Goal: Information Seeking & Learning: Learn about a topic

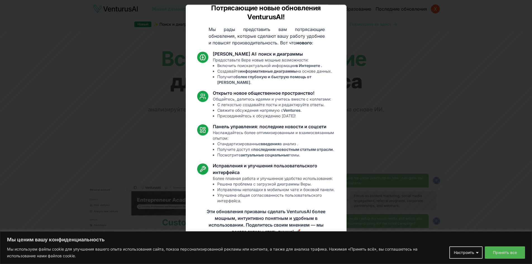
scroll to position [8, 0]
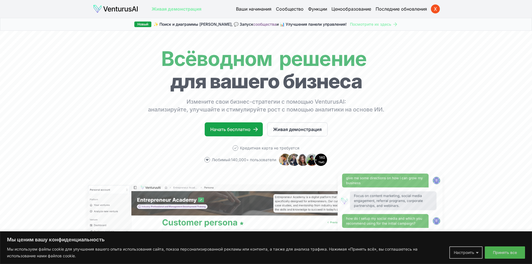
click at [476, 252] on button "Настроить" at bounding box center [465, 252] width 33 height 12
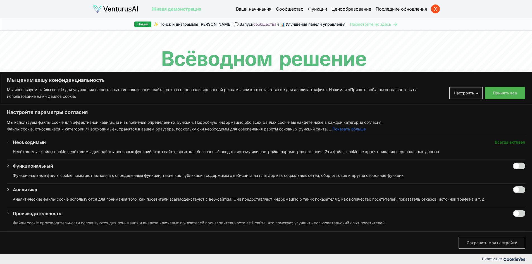
click at [478, 244] on font "Сохранить мои настройки" at bounding box center [491, 242] width 51 height 5
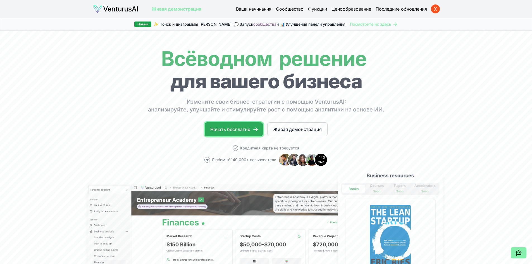
click at [228, 130] on font "Начать бесплатно" at bounding box center [230, 129] width 40 height 6
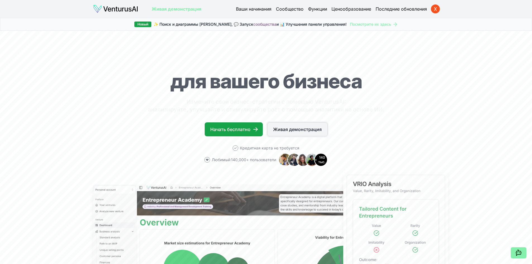
click at [281, 127] on font "Живая демонстрация" at bounding box center [297, 129] width 49 height 6
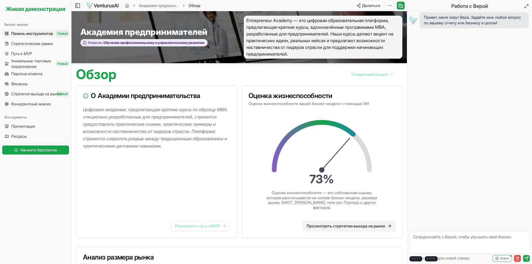
click at [339, 226] on font "Просмотреть стратегию выхода на рынок" at bounding box center [345, 225] width 78 height 5
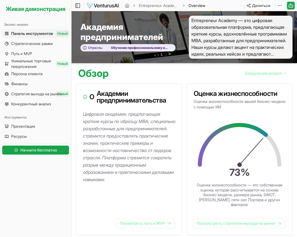
click at [23, 33] on font "Панель инструментов" at bounding box center [32, 33] width 42 height 5
click at [31, 44] on font "Стратегические рамки" at bounding box center [32, 43] width 42 height 5
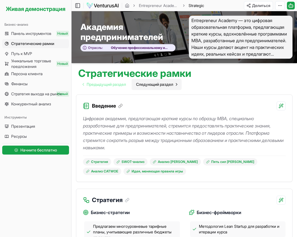
click at [159, 84] on font "Следующий раздел" at bounding box center [154, 84] width 37 height 5
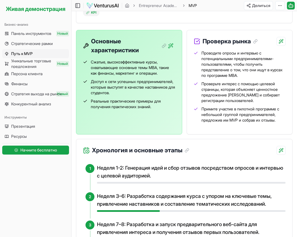
scroll to position [195, 0]
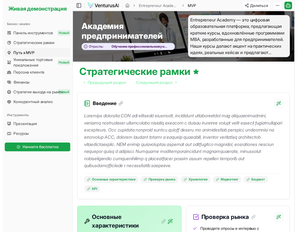
scroll to position [0, 0]
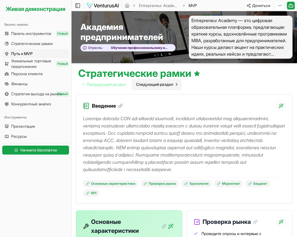
click at [176, 85] on link "Следующий раздел" at bounding box center [156, 84] width 50 height 11
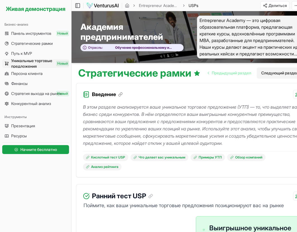
click at [272, 76] on link "Следующий раздел" at bounding box center [281, 73] width 50 height 11
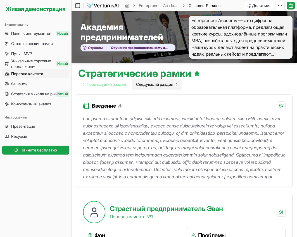
click at [172, 83] on font "Следующий раздел" at bounding box center [154, 84] width 37 height 5
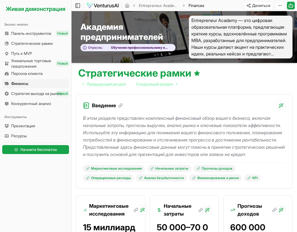
click at [218, 83] on div "Стратегические рамки Предыдущий раздел Следующий раздел" at bounding box center [183, 76] width 225 height 27
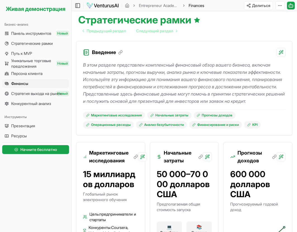
scroll to position [56, 0]
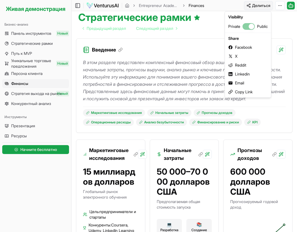
click at [258, 4] on html "Мы ценим вашу конфиденциальность Мы используем файлы cookie для улучшения вашег…" at bounding box center [148, 60] width 297 height 232
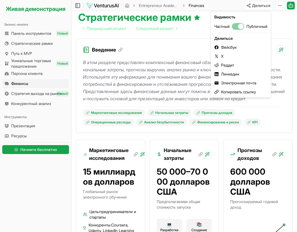
click at [186, 40] on html "Мы ценим вашу конфиденциальность Мы используем файлы cookie для улучшения вашег…" at bounding box center [148, 60] width 297 height 232
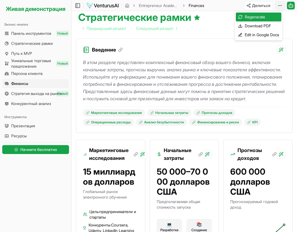
click at [279, 5] on html "Мы ценим вашу конфиденциальность Мы используем файлы cookie для улучшения вашег…" at bounding box center [148, 60] width 297 height 232
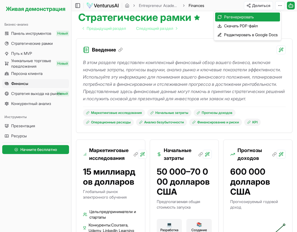
click at [200, 31] on html "Мы ценим вашу конфиденциальность Мы используем файлы cookie для улучшения вашег…" at bounding box center [148, 60] width 297 height 232
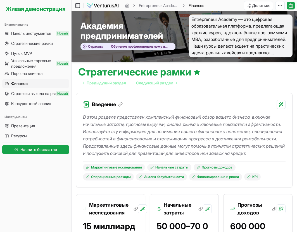
scroll to position [0, 0]
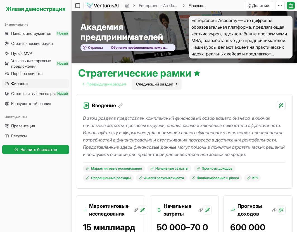
click at [178, 83] on icon "Перейти на следующую страницу" at bounding box center [176, 84] width 4 height 4
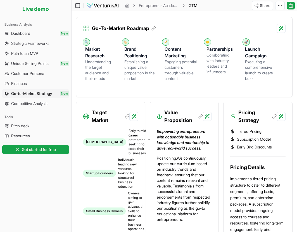
scroll to position [167, 0]
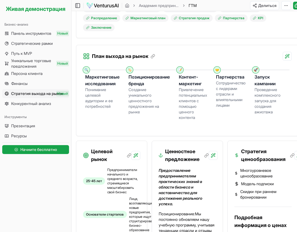
click at [219, 45] on div "План выхода на рынок" at bounding box center [187, 53] width 222 height 16
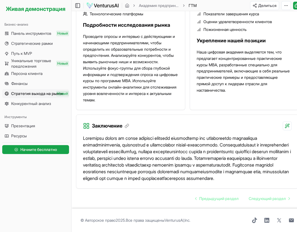
scroll to position [867, 0]
click at [271, 198] on font "Следующий раздел" at bounding box center [266, 198] width 37 height 5
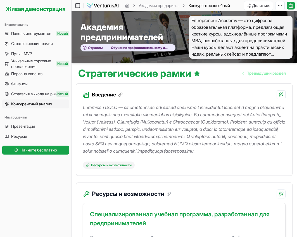
click at [209, 77] on div "Стратегические рамки Предыдущий раздел" at bounding box center [183, 71] width 225 height 16
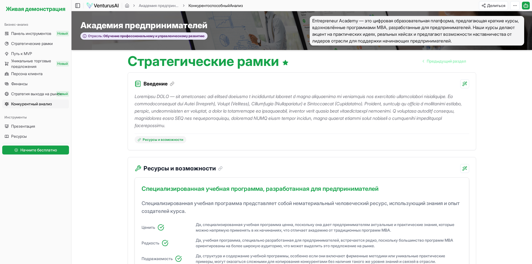
click at [32, 127] on font "Презентация" at bounding box center [23, 126] width 24 height 5
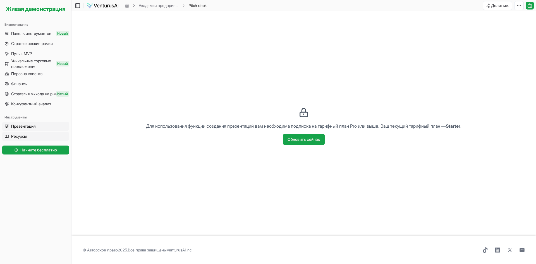
click at [35, 134] on link "Ресурсы" at bounding box center [35, 136] width 67 height 9
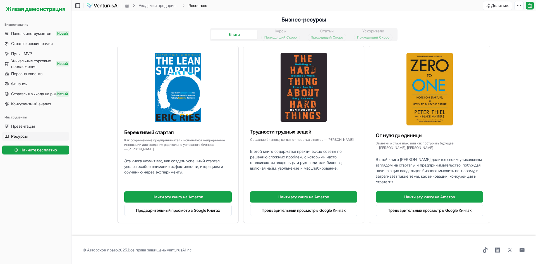
click at [92, 123] on main "Переключить боковую панель Академия предпринимателей Resources Делиться Переклю…" at bounding box center [303, 132] width 464 height 264
click at [284, 32] on div "Книги Курсы Приходящий Скоро Статьи Приходящий Скоро Ускорители Приходящий Скоро" at bounding box center [304, 34] width 188 height 13
click at [327, 32] on div "Книги Курсы Приходящий Скоро Статьи Приходящий Скоро Ускорители Приходящий Скоро" at bounding box center [304, 34] width 188 height 13
click at [374, 32] on div "Книги Курсы Приходящий Скоро Статьи Приходящий Скоро Ускорители Приходящий Скоро" at bounding box center [304, 34] width 188 height 13
click at [34, 105] on font "Конкурентный анализ" at bounding box center [31, 103] width 40 height 5
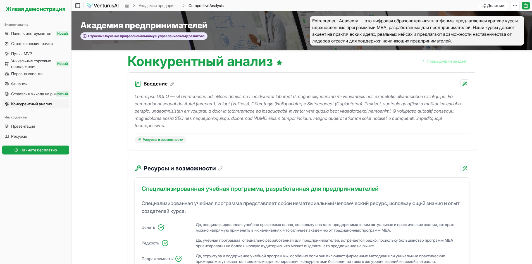
click at [35, 93] on font "Стратегия выхода на рынок" at bounding box center [36, 93] width 51 height 5
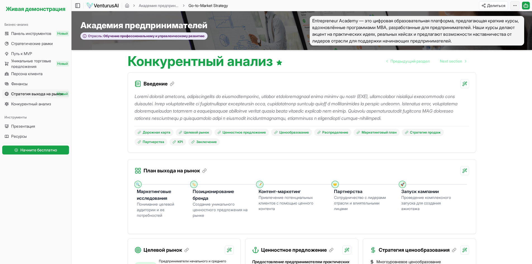
click at [517, 5] on html "Мы ценим вашу конфиденциальность Мы используем файлы cookie для улучшения вашег…" at bounding box center [266, 132] width 532 height 264
click at [516, 5] on html "Мы ценим вашу конфиденциальность Мы используем файлы cookie для улучшения вашег…" at bounding box center [266, 132] width 532 height 264
click at [528, 3] on icon at bounding box center [526, 5] width 6 height 7
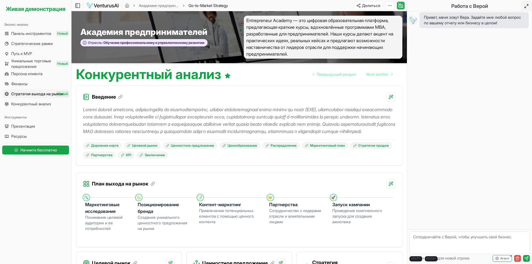
click at [529, 3] on button at bounding box center [526, 6] width 11 height 11
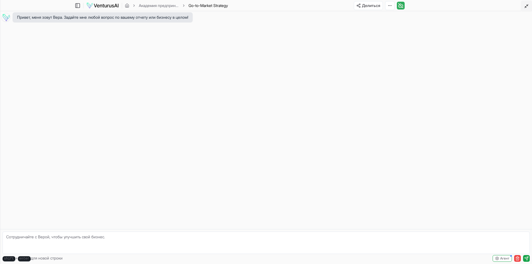
click at [528, 3] on button at bounding box center [526, 6] width 11 height 11
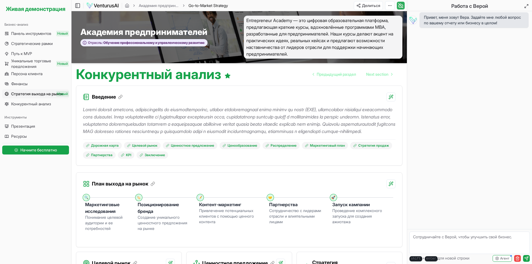
click at [454, 200] on div "Привет, меня зовут Вера. Задайте мне любой вопрос по вашему отчету или бизнесу …" at bounding box center [469, 120] width 125 height 218
click at [500, 260] on font "Агент" at bounding box center [504, 258] width 9 height 4
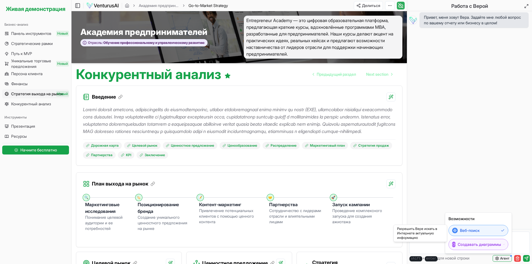
click at [500, 259] on font "Агент" at bounding box center [504, 258] width 9 height 4
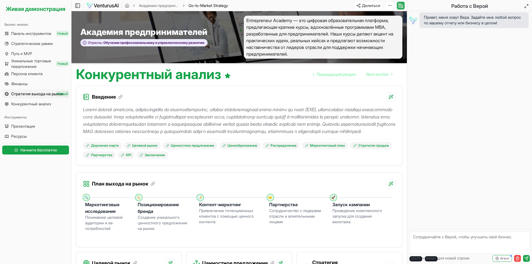
click at [478, 195] on div "Привет, меня зовут Вера. Задайте мне любой вопрос по вашему отчету или бизнесу …" at bounding box center [469, 120] width 125 height 218
click at [239, 97] on div "Введение" at bounding box center [239, 94] width 326 height 16
